Goal: Task Accomplishment & Management: Use online tool/utility

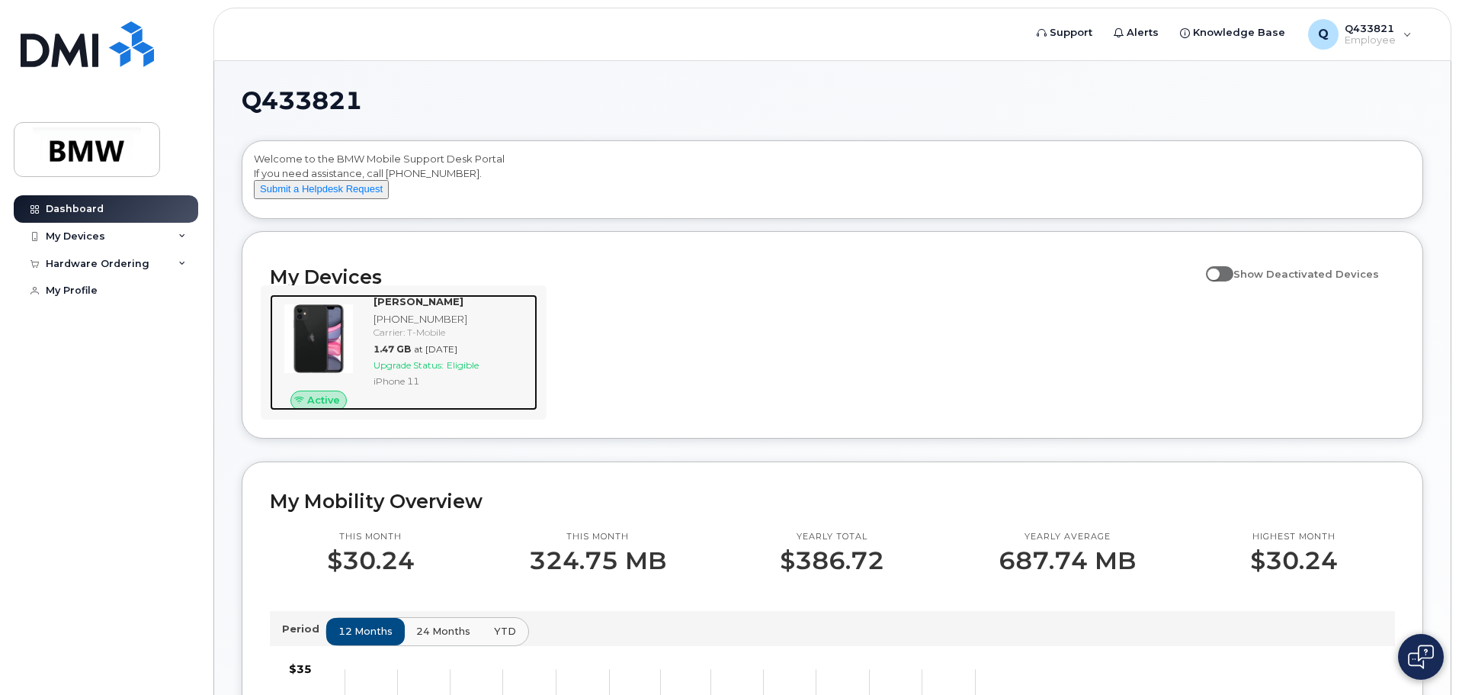
click at [460, 371] on span "Eligible" at bounding box center [463, 364] width 32 height 11
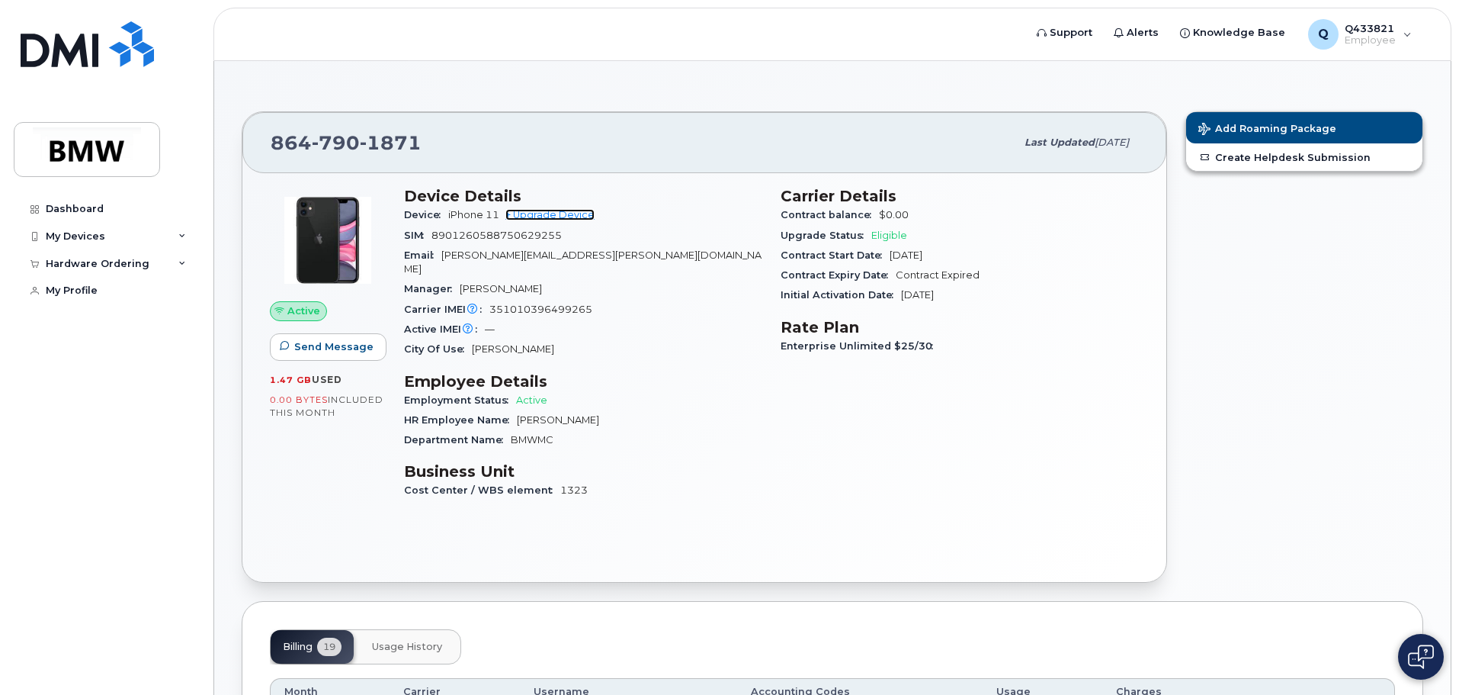
click at [586, 214] on link "+ Upgrade Device" at bounding box center [550, 214] width 89 height 11
